Goal: Transaction & Acquisition: Purchase product/service

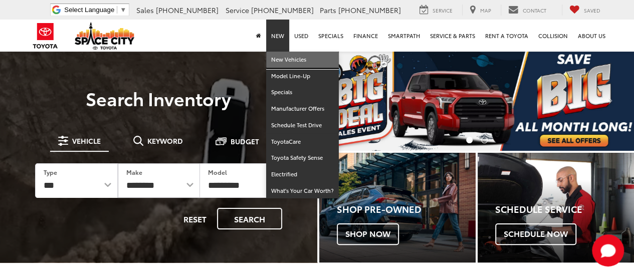
click at [286, 64] on link "New Vehicles" at bounding box center [302, 60] width 73 height 17
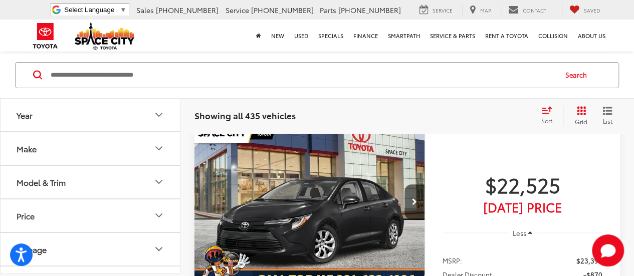
scroll to position [15, 0]
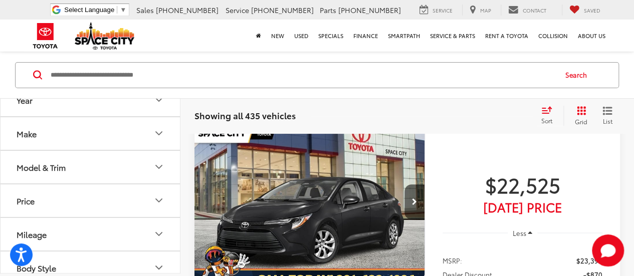
click at [85, 174] on button "Model & Trim" at bounding box center [91, 167] width 180 height 33
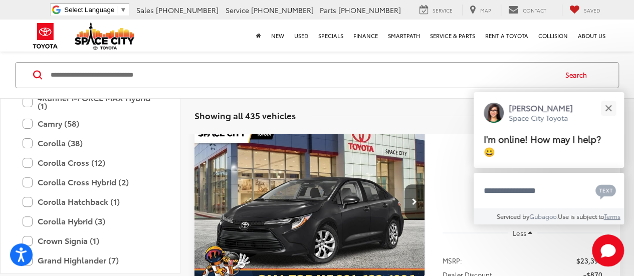
scroll to position [137, 0]
click at [85, 174] on label "Corolla Cross Hybrid (2)" at bounding box center [90, 182] width 135 height 18
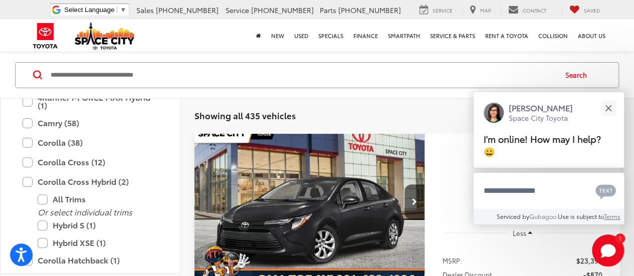
scroll to position [61, 0]
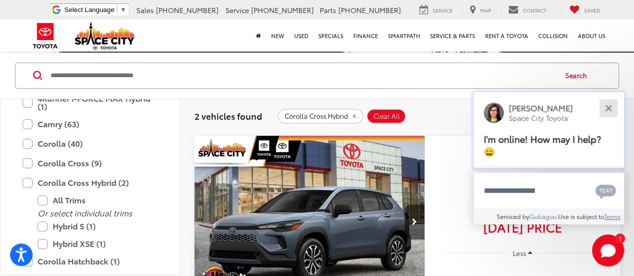
click at [608, 104] on button "Close" at bounding box center [608, 108] width 22 height 22
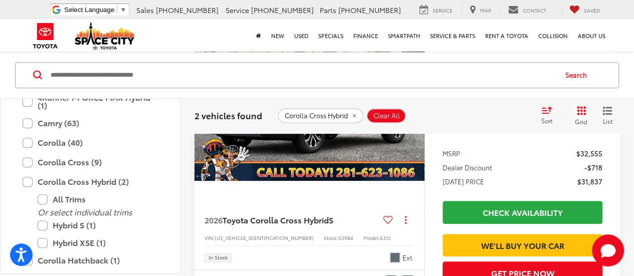
scroll to position [190, 0]
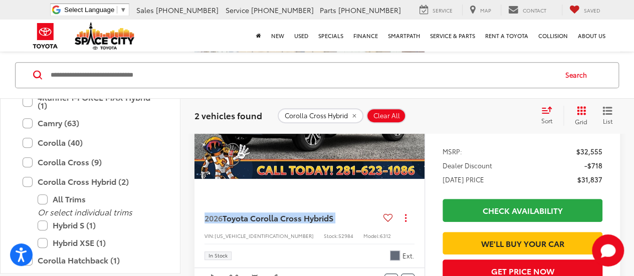
drag, startPoint x: 202, startPoint y: 218, endPoint x: 342, endPoint y: 225, distance: 139.4
click at [342, 225] on div "2026 Toyota Corolla Cross Hybrid S Copy Link Share Print View Details VIN: [US_…" at bounding box center [309, 233] width 230 height 69
copy span "2026 Toyota Corolla Cross Hybrid S"
